Goal: Information Seeking & Learning: Learn about a topic

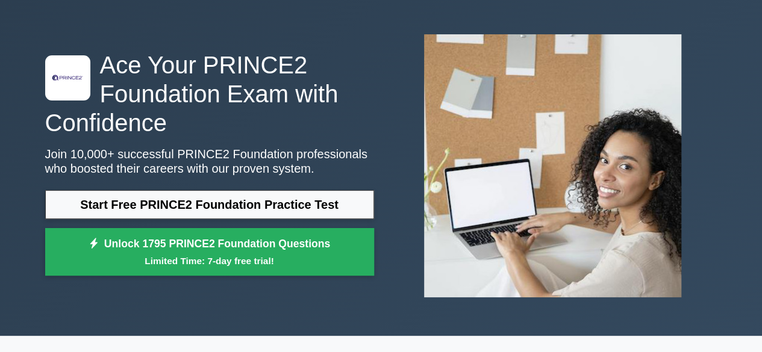
scroll to position [60, 0]
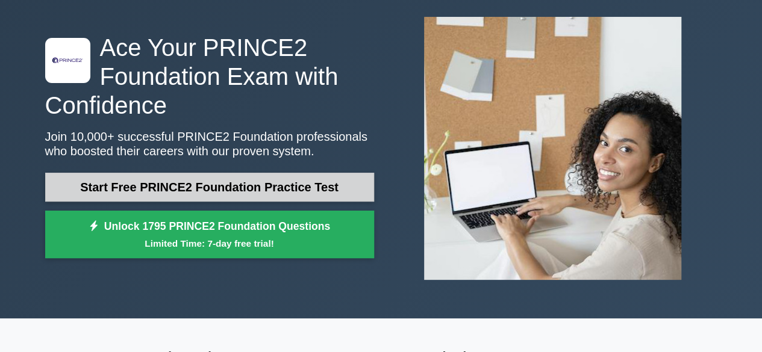
click at [260, 187] on link "Start Free PRINCE2 Foundation Practice Test" at bounding box center [209, 187] width 329 height 29
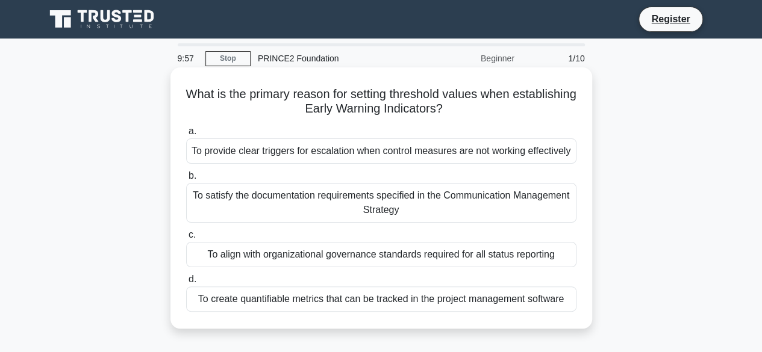
click at [258, 150] on div "To provide clear triggers for escalation when control measures are not working …" at bounding box center [381, 151] width 390 height 25
click at [186, 135] on input "a. To provide clear triggers for escalation when control measures are not worki…" at bounding box center [186, 132] width 0 height 8
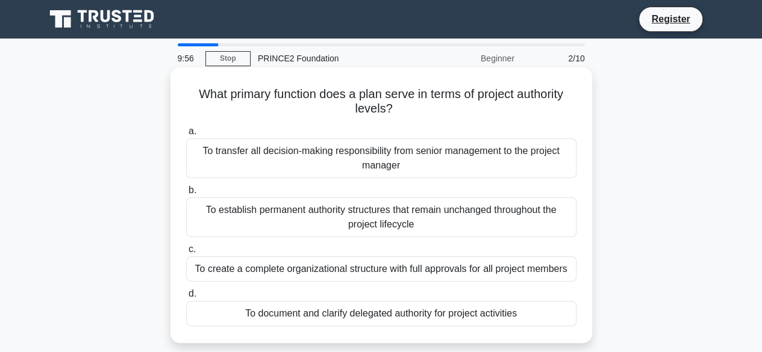
click at [248, 172] on div "To transfer all decision-making responsibility from senior management to the pr…" at bounding box center [381, 159] width 390 height 40
click at [186, 135] on input "a. To transfer all decision-making responsibility from senior management to the…" at bounding box center [186, 132] width 0 height 8
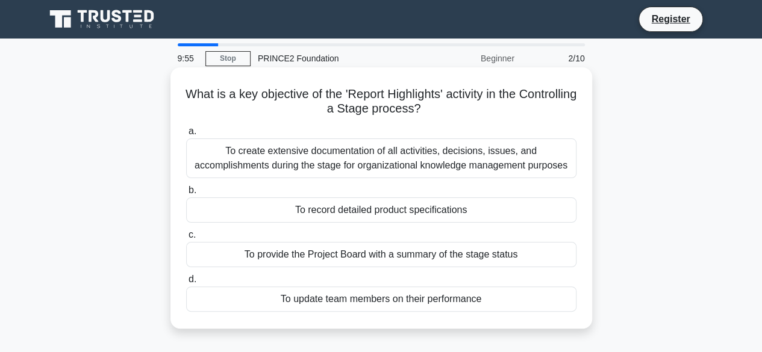
click at [247, 170] on div "To create extensive documentation of all activities, decisions, issues, and acc…" at bounding box center [381, 159] width 390 height 40
click at [186, 135] on input "a. To create extensive documentation of all activities, decisions, issues, and …" at bounding box center [186, 132] width 0 height 8
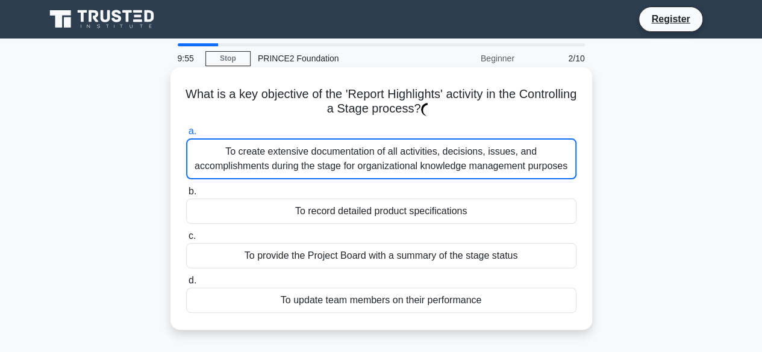
click at [247, 170] on div "To create extensive documentation of all activities, decisions, issues, and acc…" at bounding box center [381, 159] width 390 height 41
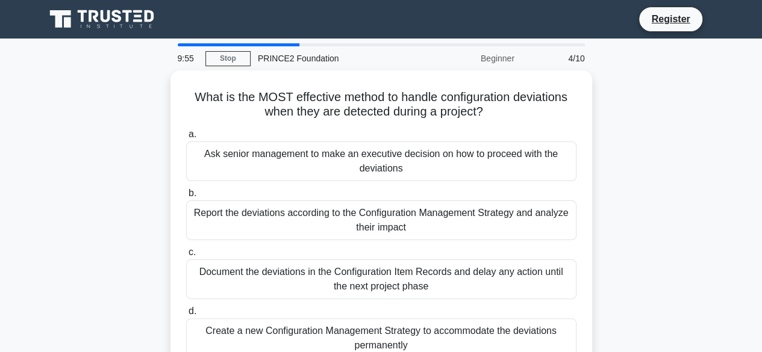
click at [247, 170] on div "Ask senior management to make an executive decision on how to proceed with the …" at bounding box center [381, 162] width 390 height 40
click at [186, 139] on input "a. Ask senior management to make an executive decision on how to proceed with t…" at bounding box center [186, 135] width 0 height 8
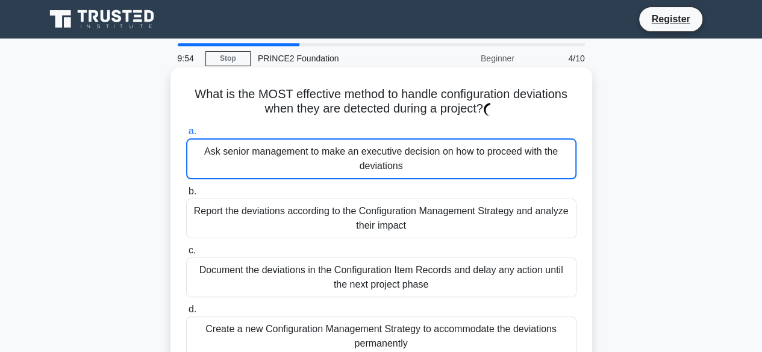
click at [248, 167] on div "Ask senior management to make an executive decision on how to proceed with the …" at bounding box center [381, 159] width 390 height 41
click at [186, 135] on input "a. Ask senior management to make an executive decision on how to proceed with t…" at bounding box center [186, 132] width 0 height 8
click at [248, 167] on div "Ask senior management to make an executive decision on how to proceed with the …" at bounding box center [381, 159] width 390 height 41
click at [186, 135] on input "a. Ask senior management to make an executive decision on how to proceed with t…" at bounding box center [186, 132] width 0 height 8
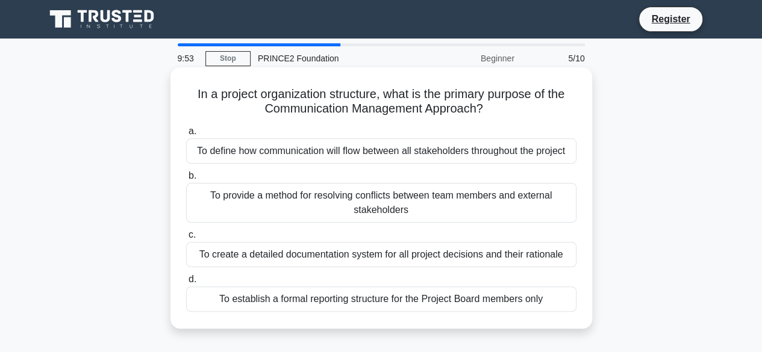
click at [248, 168] on div "a. To define how communication will flow between all stakeholders throughout th…" at bounding box center [381, 218] width 405 height 193
click at [245, 169] on label "b. To provide a method for resolving conflicts between team members and externa…" at bounding box center [381, 196] width 390 height 54
click at [186, 172] on input "b. To provide a method for resolving conflicts between team members and externa…" at bounding box center [186, 176] width 0 height 8
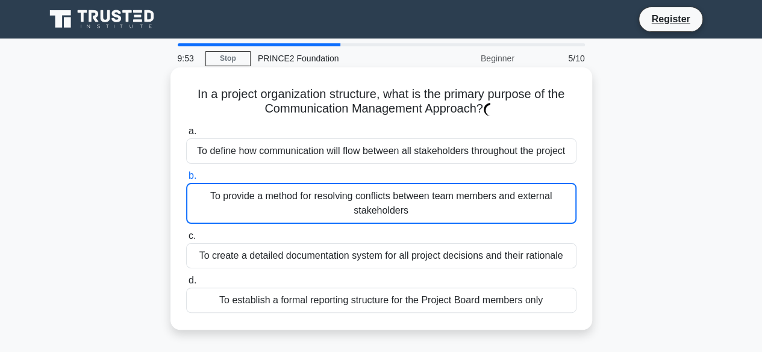
click at [244, 169] on label "b. To provide a method for resolving conflicts between team members and externa…" at bounding box center [381, 196] width 390 height 55
click at [186, 172] on input "b. To provide a method for resolving conflicts between team members and externa…" at bounding box center [186, 176] width 0 height 8
click at [244, 169] on label "b. To provide a method for resolving conflicts between team members and externa…" at bounding box center [381, 196] width 390 height 55
click at [186, 172] on input "b. To provide a method for resolving conflicts between team members and externa…" at bounding box center [186, 176] width 0 height 8
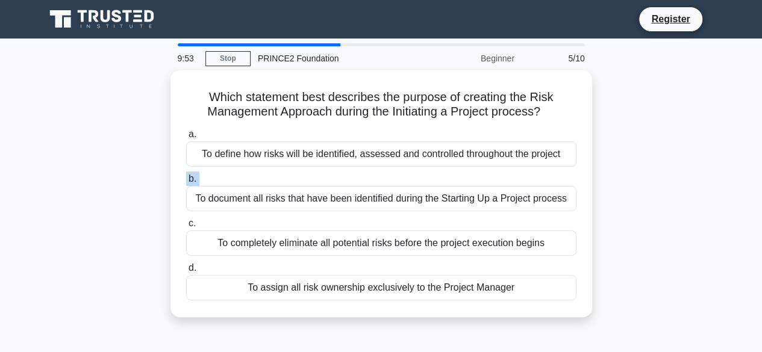
click at [244, 169] on div "a. To define how risks will be identified, assessed and controlled throughout t…" at bounding box center [381, 214] width 405 height 178
click at [244, 172] on label "b. To document all risks that have been identified during the Starting Up a Pro…" at bounding box center [381, 192] width 390 height 40
click at [186, 175] on input "b. To document all risks that have been identified during the Starting Up a Pro…" at bounding box center [186, 179] width 0 height 8
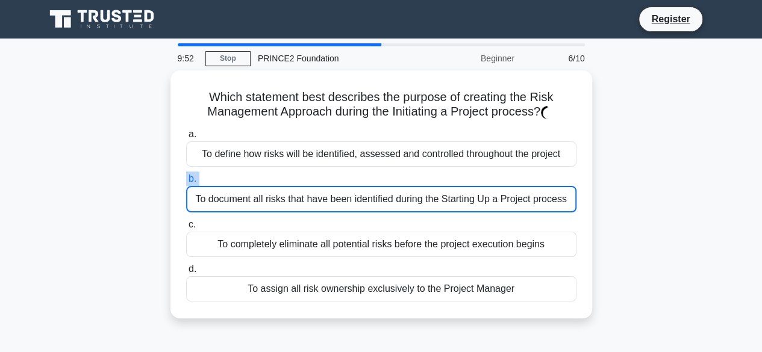
click at [244, 172] on label "b. To document all risks that have been identified during the Starting Up a Pro…" at bounding box center [381, 192] width 390 height 41
click at [186, 175] on input "b. To document all risks that have been identified during the Starting Up a Pro…" at bounding box center [186, 179] width 0 height 8
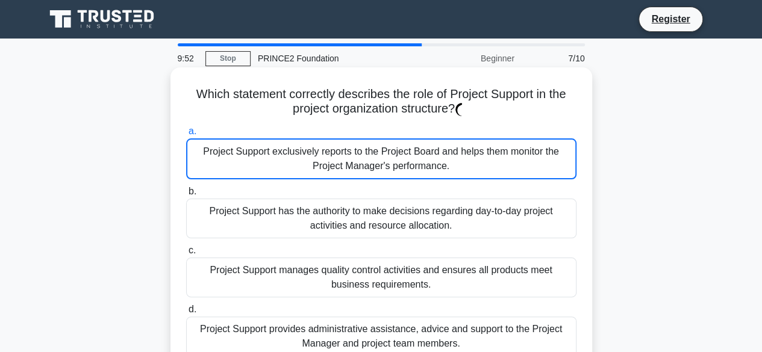
click at [248, 151] on div "Project Support exclusively reports to the Project Board and helps them monitor…" at bounding box center [381, 159] width 390 height 41
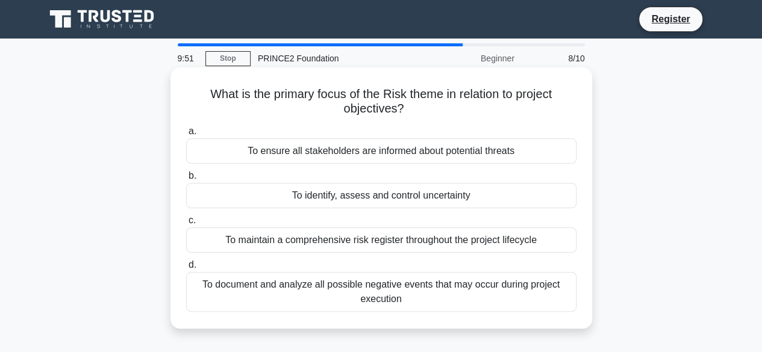
click at [247, 181] on label "b. To identify, assess and control uncertainty" at bounding box center [381, 189] width 390 height 40
click at [186, 180] on input "b. To identify, assess and control uncertainty" at bounding box center [186, 176] width 0 height 8
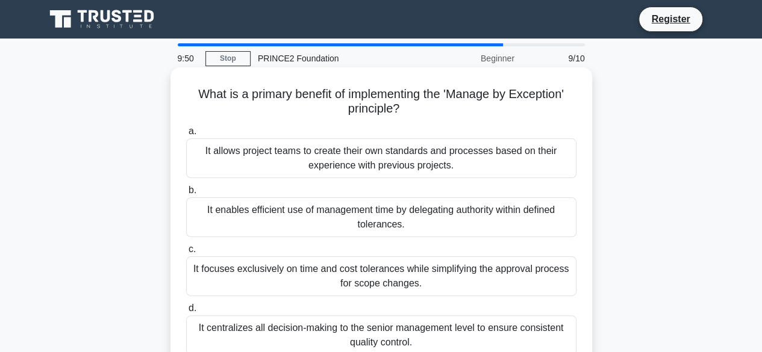
drag, startPoint x: 240, startPoint y: 217, endPoint x: 243, endPoint y: 207, distance: 11.4
click at [241, 217] on div "It enables efficient use of management time by delegating authority within defi…" at bounding box center [381, 218] width 390 height 40
click at [186, 195] on input "b. It enables efficient use of management time by delegating authority within d…" at bounding box center [186, 191] width 0 height 8
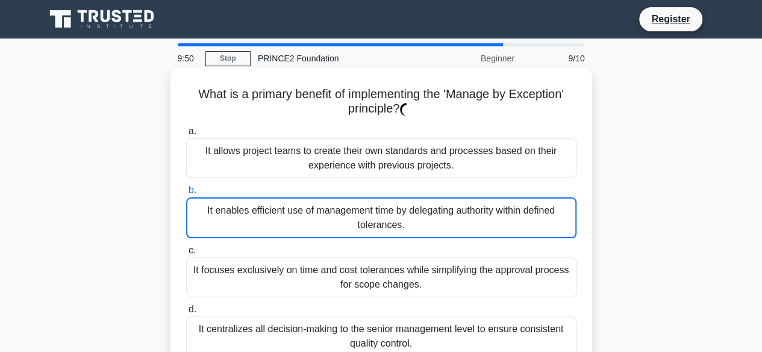
click at [244, 208] on div "It enables efficient use of management time by delegating authority within defi…" at bounding box center [381, 218] width 390 height 41
click at [186, 195] on input "b. It enables efficient use of management time by delegating authority within d…" at bounding box center [186, 191] width 0 height 8
drag, startPoint x: 243, startPoint y: 188, endPoint x: 245, endPoint y: 168, distance: 20.6
click at [243, 184] on label "b. It enables efficient use of management time by delegating authority within d…" at bounding box center [381, 210] width 390 height 55
click at [186, 187] on input "b. It enables efficient use of management time by delegating authority within d…" at bounding box center [186, 191] width 0 height 8
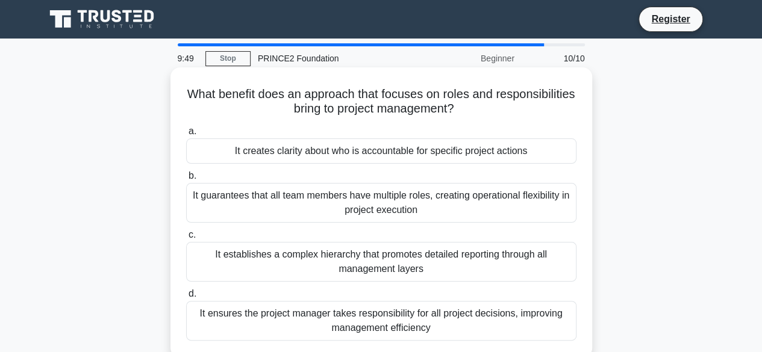
click at [252, 159] on div "It creates clarity about who is accountable for specific project actions" at bounding box center [381, 151] width 390 height 25
click at [186, 135] on input "a. It creates clarity about who is accountable for specific project actions" at bounding box center [186, 132] width 0 height 8
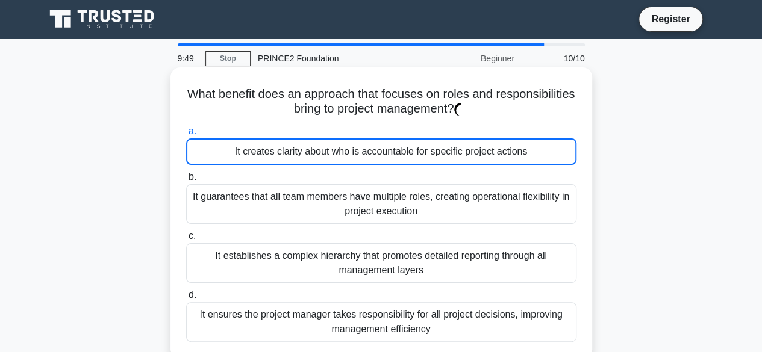
click at [253, 159] on div "It creates clarity about who is accountable for specific project actions" at bounding box center [381, 152] width 390 height 26
